Goal: Task Accomplishment & Management: Use online tool/utility

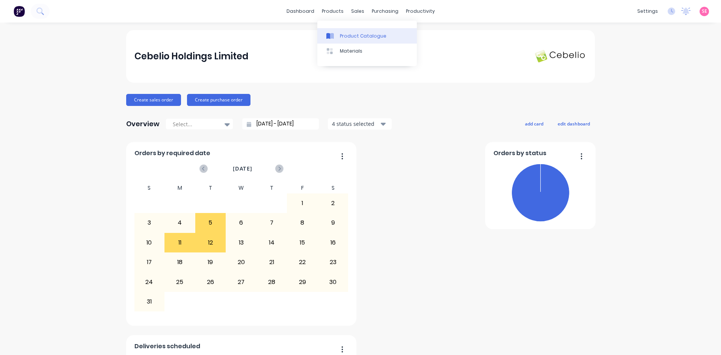
click at [343, 33] on div "Product Catalogue" at bounding box center [363, 36] width 47 height 7
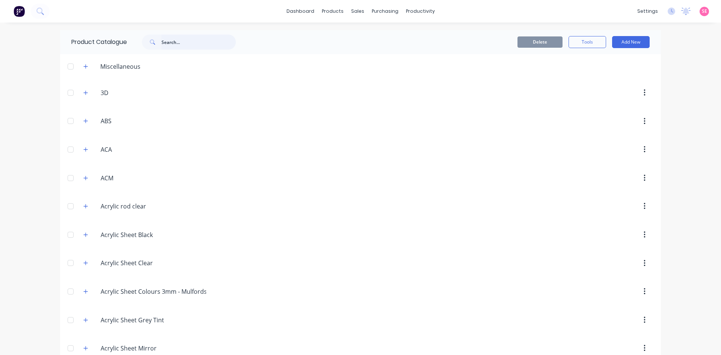
click at [183, 42] on input "text" at bounding box center [198, 42] width 74 height 15
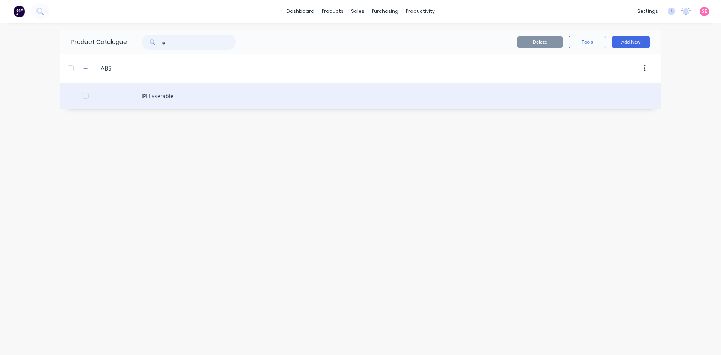
type input "ipi"
click at [156, 99] on div "IPI Laserable" at bounding box center [360, 96] width 601 height 27
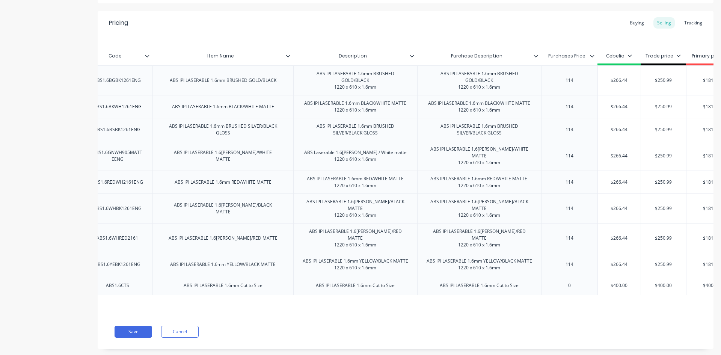
scroll to position [0, 209]
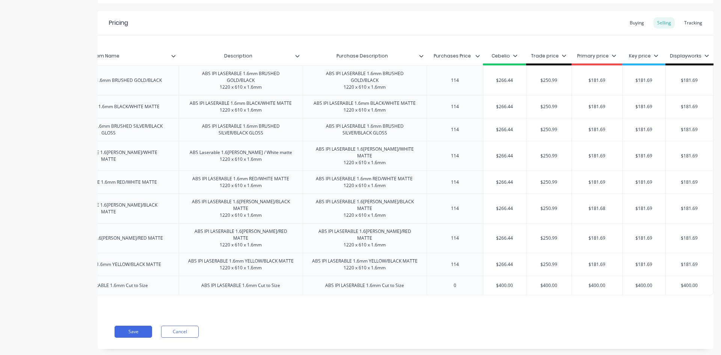
type input "$181.69"
drag, startPoint x: 584, startPoint y: 83, endPoint x: 695, endPoint y: 79, distance: 111.6
click at [695, 79] on div "ABS IPI LASERABLE 1.6mm BRUSHED GOLD/BLACK ABS1.6BGBK1261ENG ABS IPI LASERABLE …" at bounding box center [312, 80] width 802 height 30
click at [589, 83] on input "$181.69" at bounding box center [597, 80] width 50 height 7
type input "$181.69"
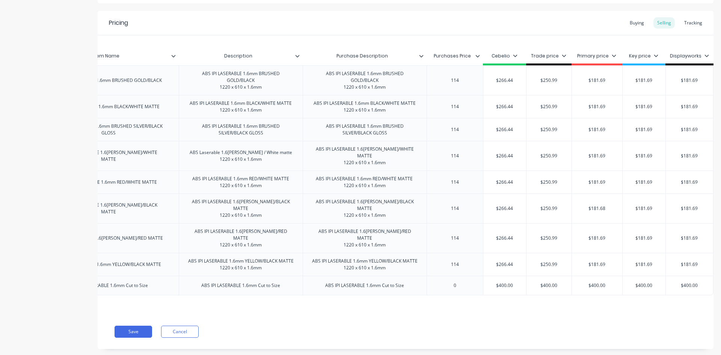
drag, startPoint x: 657, startPoint y: 77, endPoint x: 676, endPoint y: 75, distance: 19.6
click at [659, 77] on input "$181.69" at bounding box center [644, 80] width 43 height 7
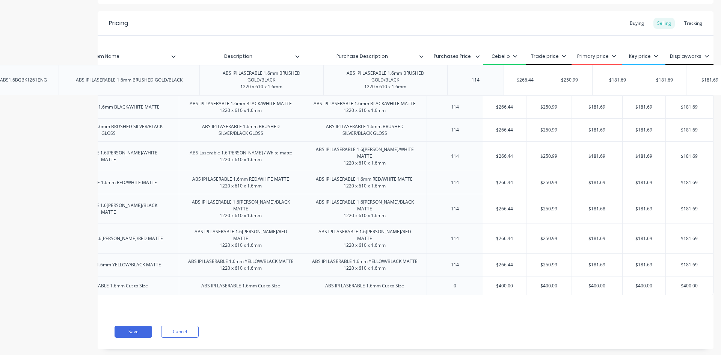
drag, startPoint x: 710, startPoint y: 75, endPoint x: 698, endPoint y: 81, distance: 12.9
click at [710, 75] on div "Product details Collaborate Order History Add image IPI Laserable Settings Prod…" at bounding box center [360, 128] width 721 height 482
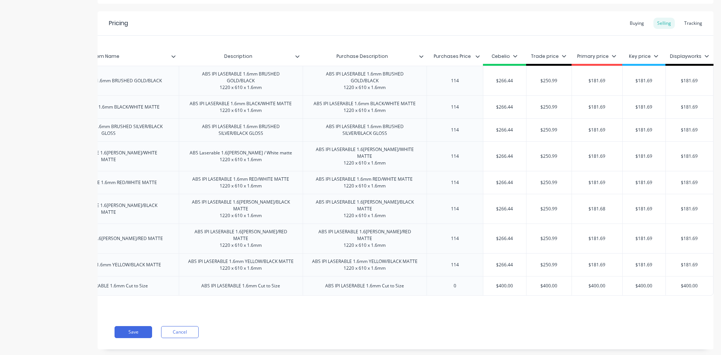
scroll to position [136, 0]
drag, startPoint x: 457, startPoint y: 83, endPoint x: 443, endPoint y: 113, distance: 33.3
click at [442, 84] on div "114" at bounding box center [455, 80] width 38 height 10
click at [485, 287] on div "Xero Item # Code Item Name Description Purchase Description Purchases Price Ceb…" at bounding box center [406, 174] width 616 height 279
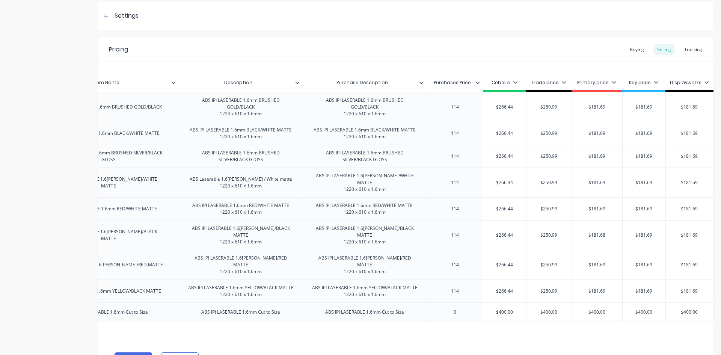
scroll to position [113, 0]
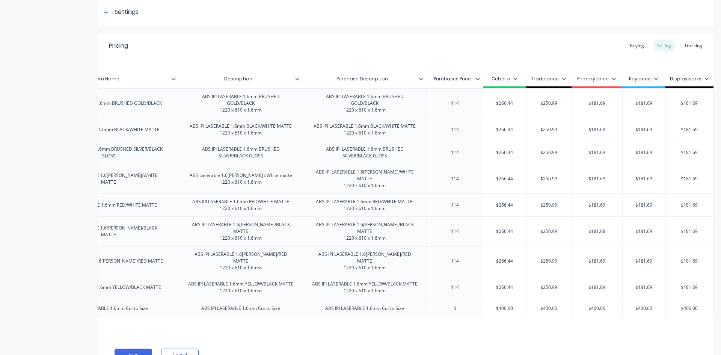
type input "$266.44"
drag, startPoint x: 510, startPoint y: 104, endPoint x: 484, endPoint y: 106, distance: 26.0
click at [484, 106] on input "$266.44" at bounding box center [504, 103] width 43 height 7
type input "$250.99"
drag, startPoint x: 554, startPoint y: 102, endPoint x: 518, endPoint y: 106, distance: 36.0
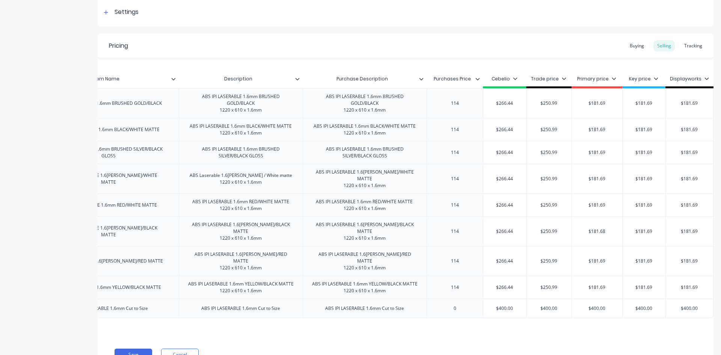
click at [518, 106] on div "ABS IPI LASERABLE 1.6mm BRUSHED GOLD/BLACK ABS1.6BGBK1261ENG ABS IPI LASERABLE …" at bounding box center [312, 103] width 802 height 30
click at [553, 106] on input "$250.99" at bounding box center [548, 103] width 45 height 7
drag, startPoint x: 513, startPoint y: 102, endPoint x: 410, endPoint y: 113, distance: 103.9
click at [410, 113] on div "ABS IPI LASERABLE 1.6mm BRUSHED GOLD/BLACK ABS1.6BGBK1261ENG ABS IPI LASERABLE …" at bounding box center [312, 103] width 802 height 30
click at [538, 304] on div "Xero Item # Code Item Name Description Purchase Description Purchases Price Ceb…" at bounding box center [406, 197] width 616 height 279
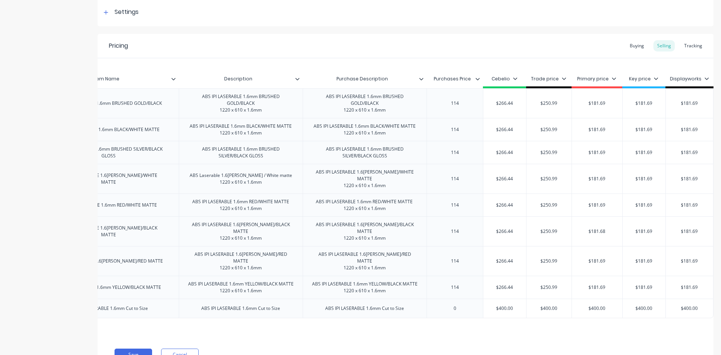
scroll to position [0, 0]
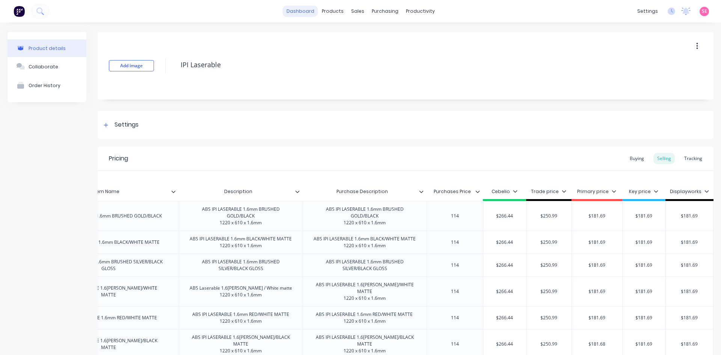
click at [308, 10] on link "dashboard" at bounding box center [300, 11] width 35 height 11
